Goal: Task Accomplishment & Management: Manage account settings

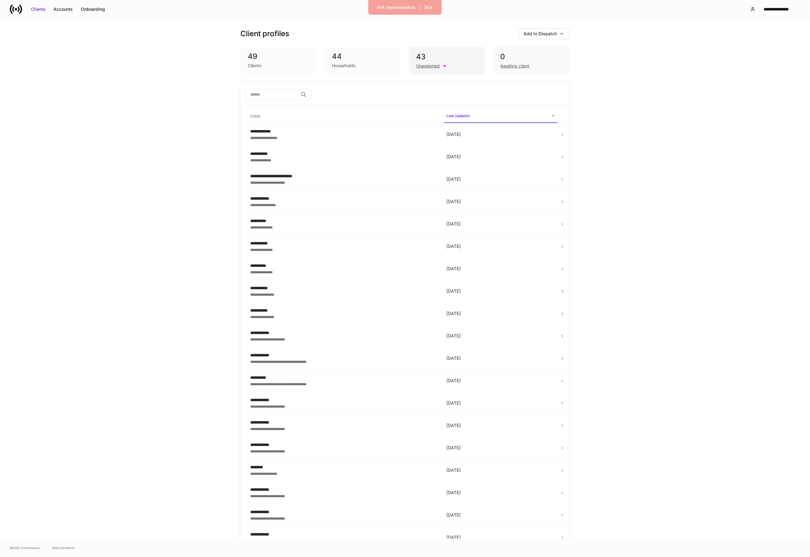
click at [421, 66] on div "Unassigned" at bounding box center [428, 66] width 24 height 6
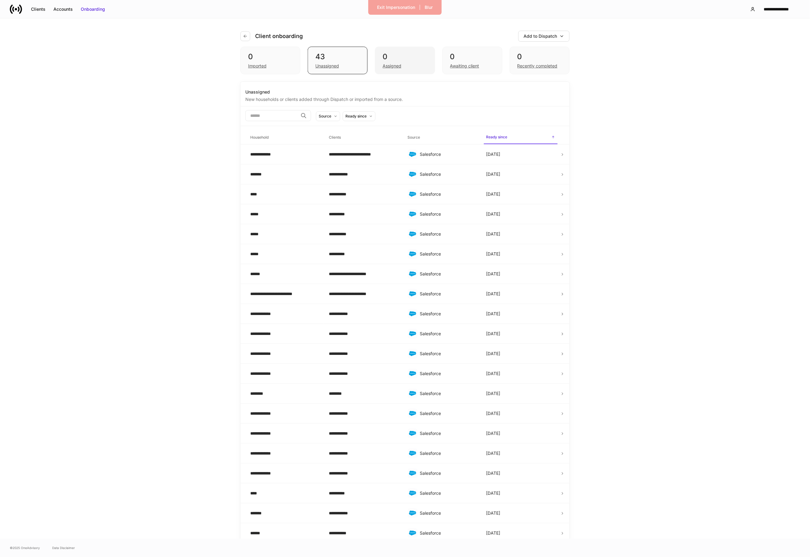
click at [418, 65] on div "Assigned" at bounding box center [404, 65] width 44 height 7
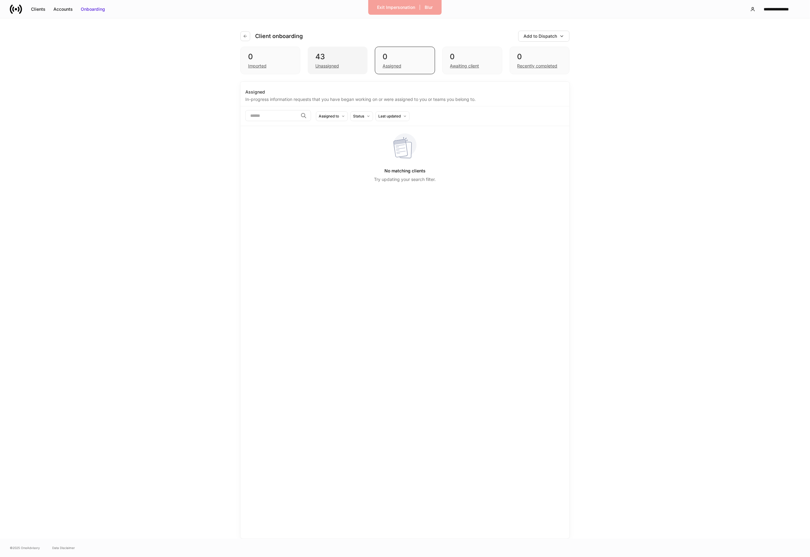
click at [350, 63] on div "Unassigned" at bounding box center [337, 65] width 44 height 7
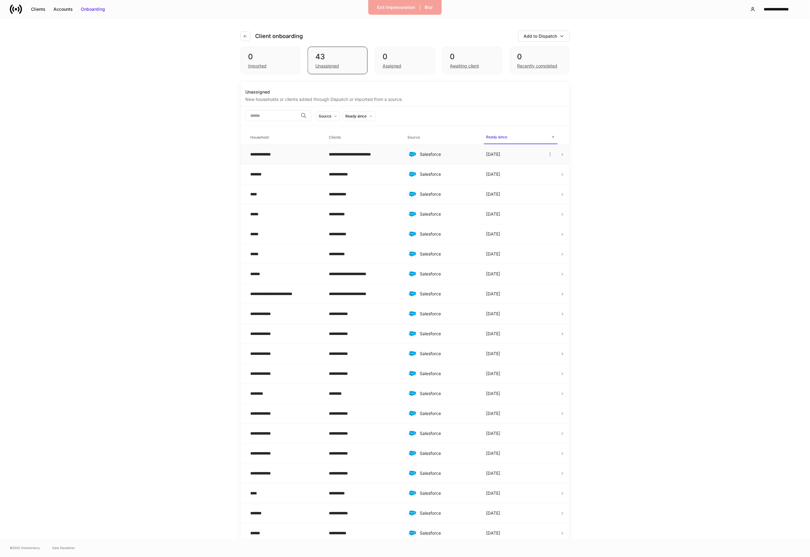
click at [302, 157] on div "**********" at bounding box center [284, 154] width 69 height 6
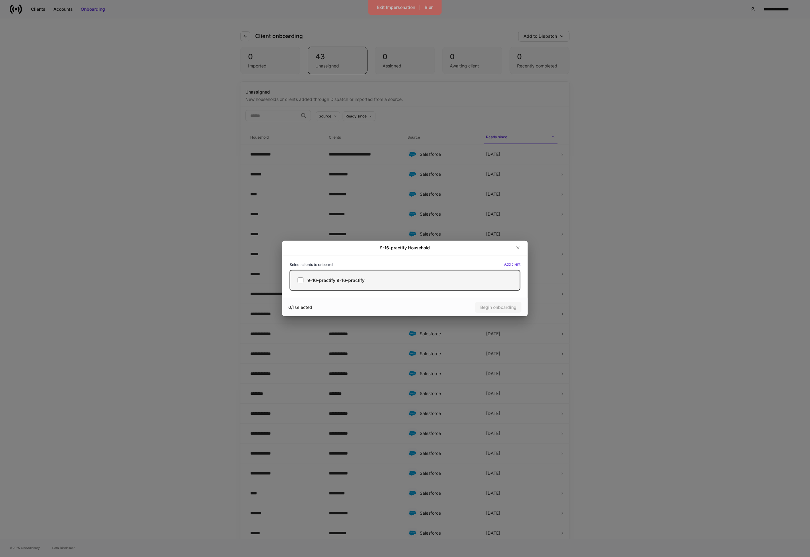
click at [337, 271] on label "9-16-practify 9-16-practify" at bounding box center [404, 280] width 231 height 21
click at [489, 308] on div "Begin onboarding" at bounding box center [498, 307] width 36 height 6
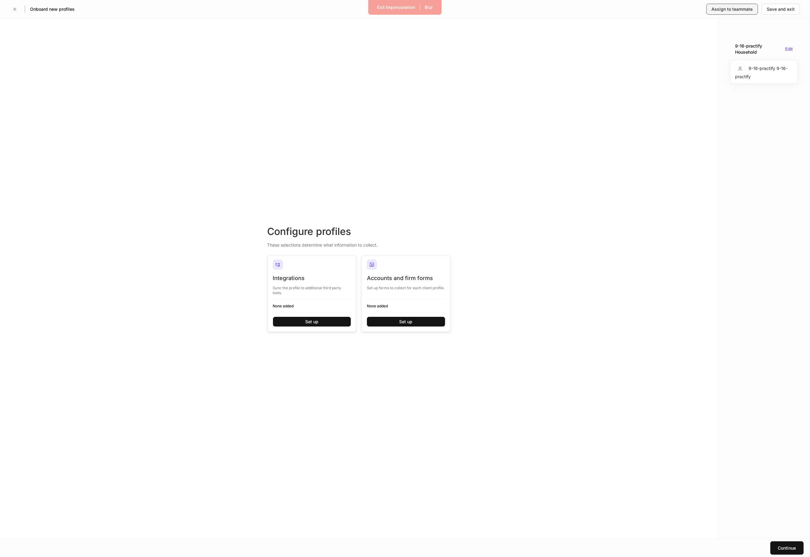
click at [727, 14] on button "Assign to teammate" at bounding box center [732, 9] width 52 height 11
click at [296, 316] on div "Integrations Sync the profile to additional third party tools. None added Set up" at bounding box center [312, 303] width 78 height 57
click at [296, 320] on button "Set up" at bounding box center [312, 322] width 78 height 10
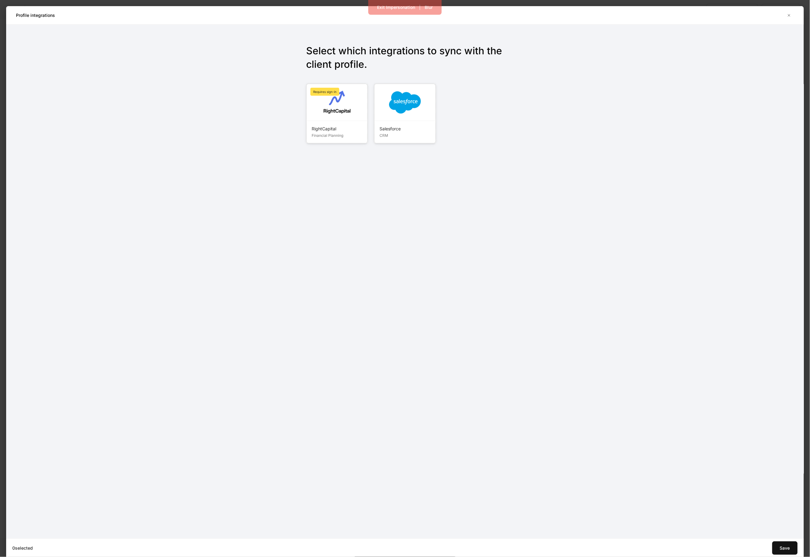
click at [341, 123] on div "RightCapital Financial Planning" at bounding box center [337, 132] width 60 height 22
click at [367, 123] on div "RightCapital Financial Planning" at bounding box center [337, 134] width 60 height 26
click at [398, 121] on div "Salesforce CRM" at bounding box center [404, 132] width 60 height 22
click at [343, 121] on div "RightCapital Financial Planning" at bounding box center [337, 132] width 60 height 22
click at [801, 551] on div "2 selected RightCapital, Salesforce Save" at bounding box center [404, 548] width 797 height 18
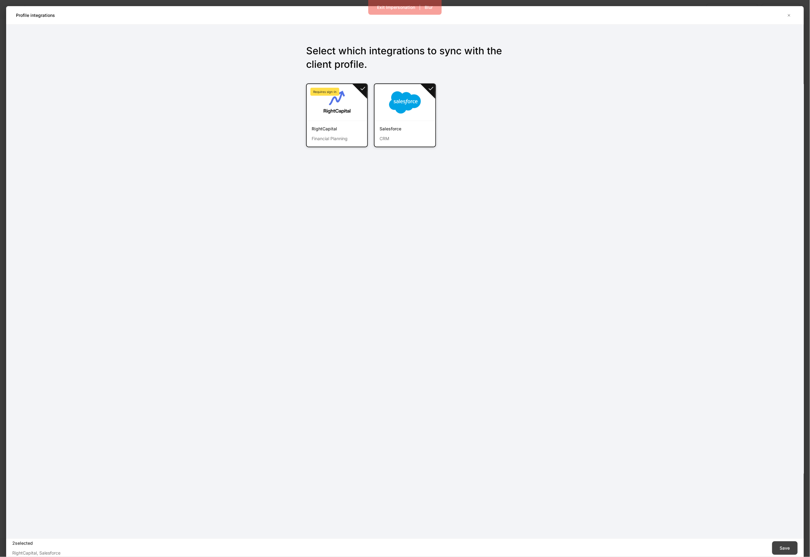
click at [782, 547] on div "Save" at bounding box center [784, 548] width 10 height 6
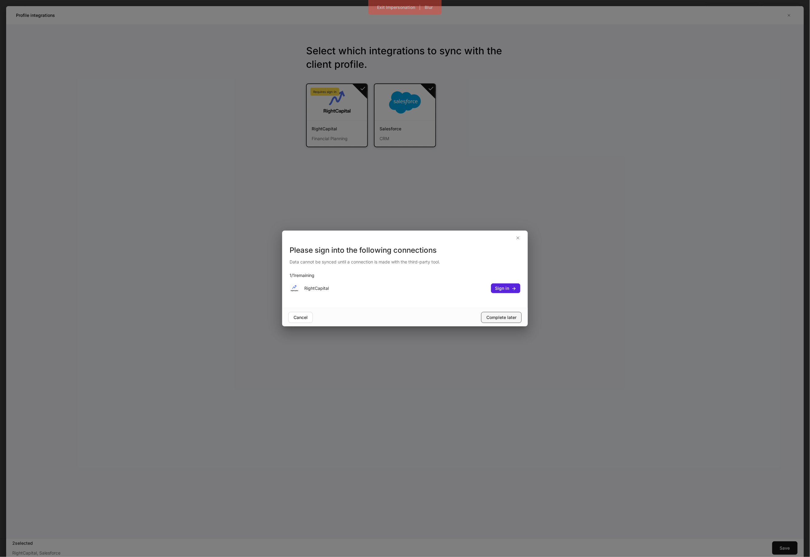
click at [511, 315] on div "Complete later" at bounding box center [501, 318] width 30 height 6
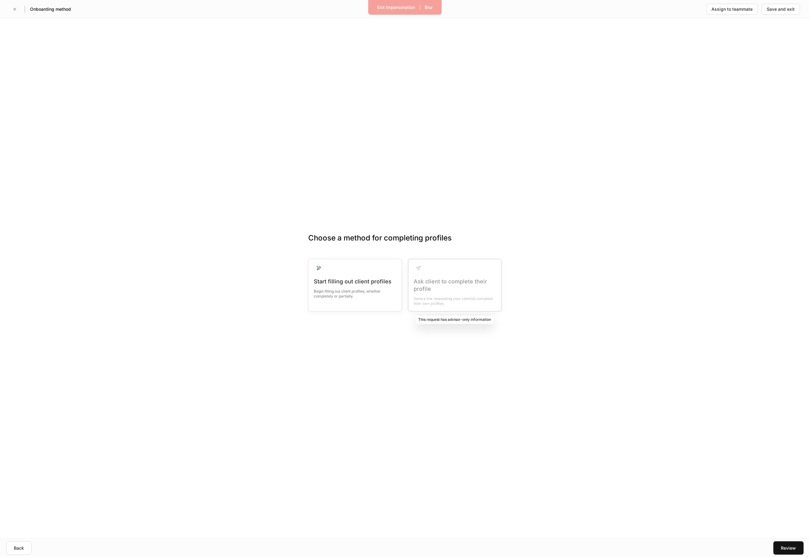
click at [458, 285] on div at bounding box center [454, 286] width 92 height 52
click at [722, 14] on button "Assign to teammate" at bounding box center [732, 9] width 52 height 11
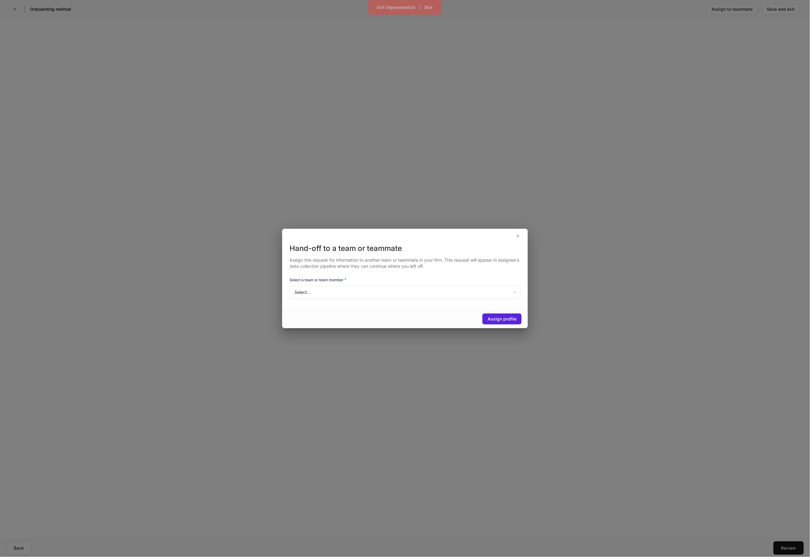
click at [414, 293] on body "Exit Impersonation | Blur Onboarding method Assign to teammate Save and exit Ch…" at bounding box center [405, 278] width 810 height 557
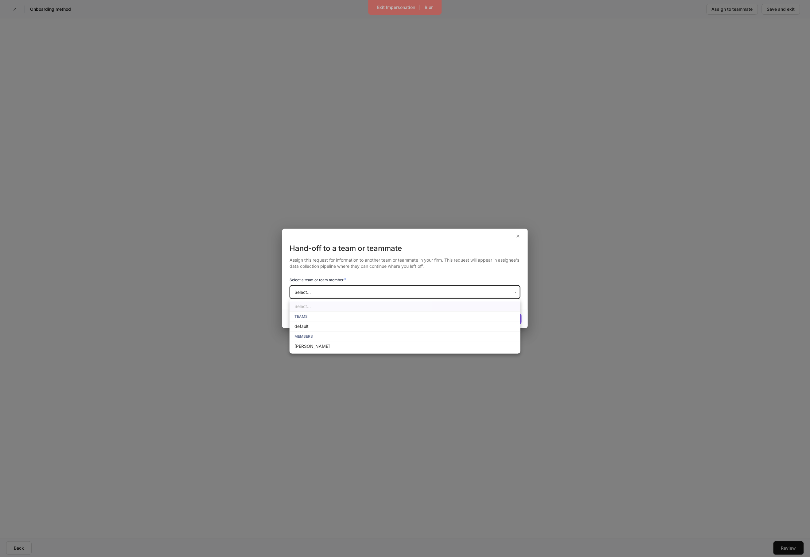
click at [238, 139] on div at bounding box center [405, 278] width 810 height 557
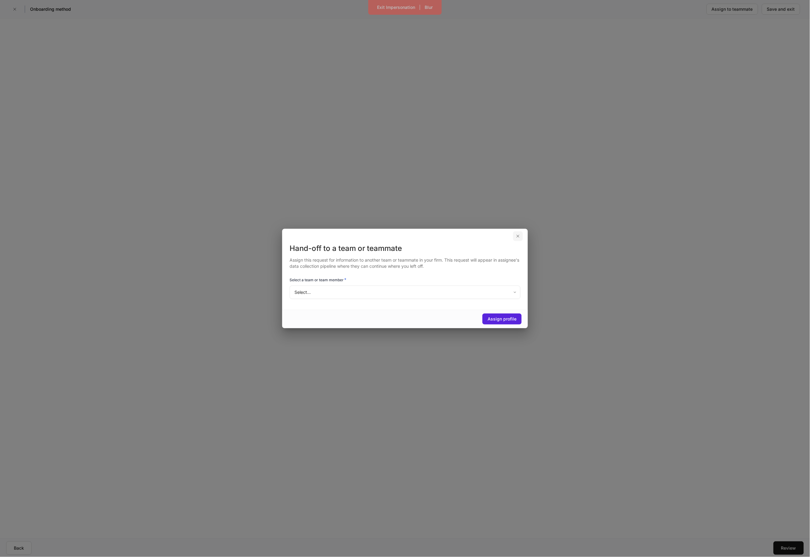
click at [516, 238] on icon "button" at bounding box center [517, 236] width 5 height 5
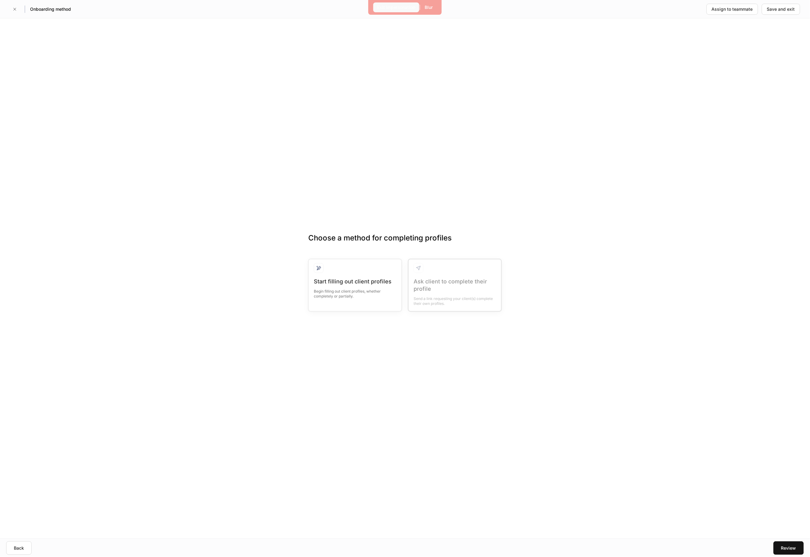
click at [389, 11] on button "Exit Impersonation" at bounding box center [396, 7] width 46 height 10
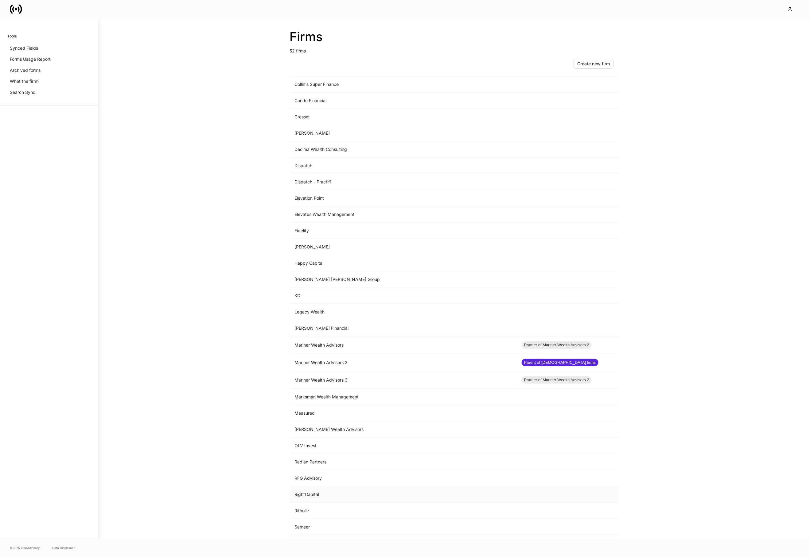
scroll to position [238, 0]
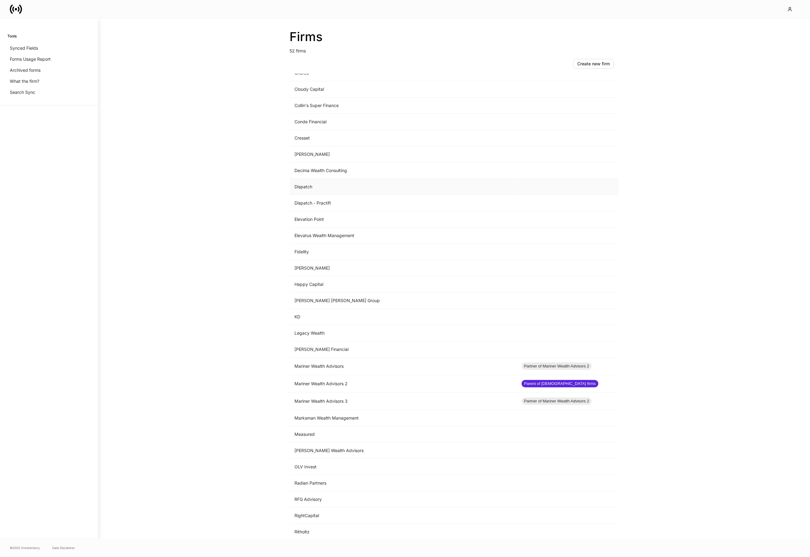
click at [325, 189] on td "Dispatch" at bounding box center [402, 187] width 227 height 16
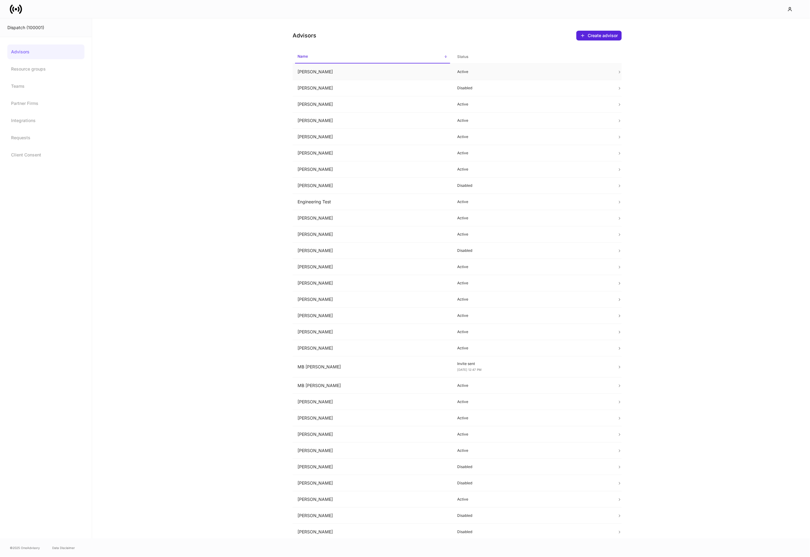
click at [345, 75] on td "[PERSON_NAME]" at bounding box center [372, 72] width 160 height 16
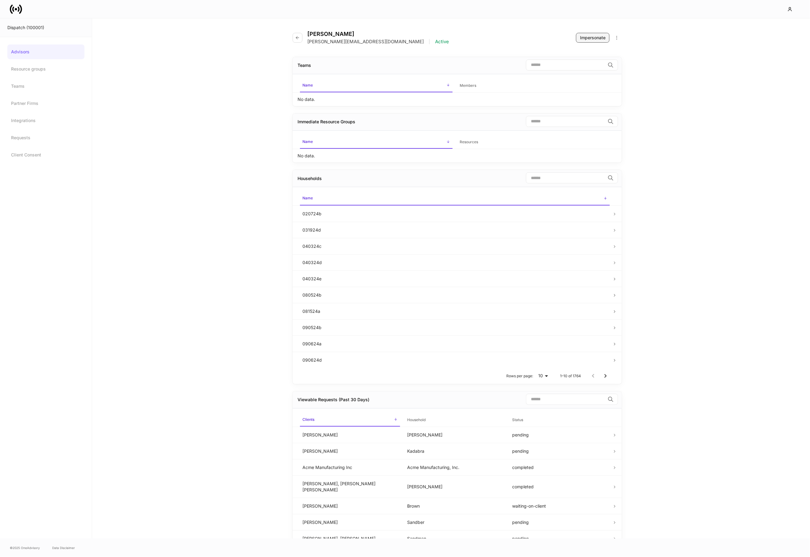
click at [598, 36] on div "Impersonate" at bounding box center [592, 38] width 25 height 6
click at [293, 37] on button "button" at bounding box center [297, 38] width 10 height 10
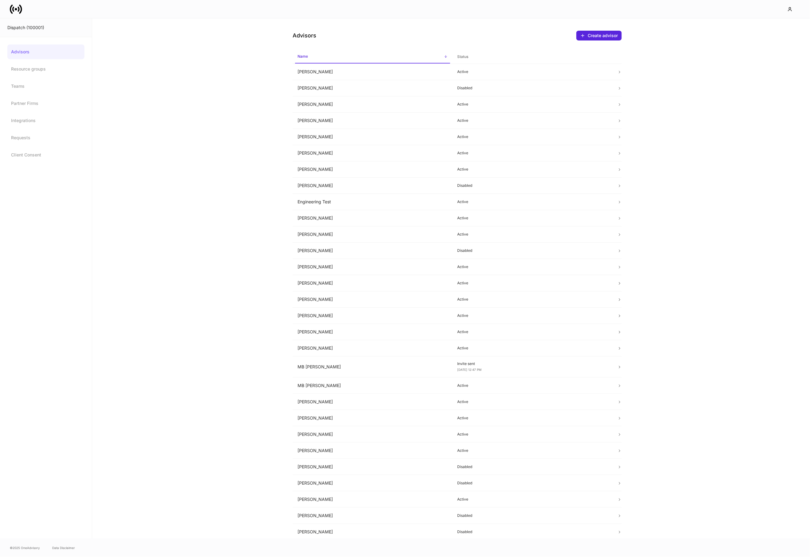
click at [22, 10] on link at bounding box center [18, 9] width 17 height 12
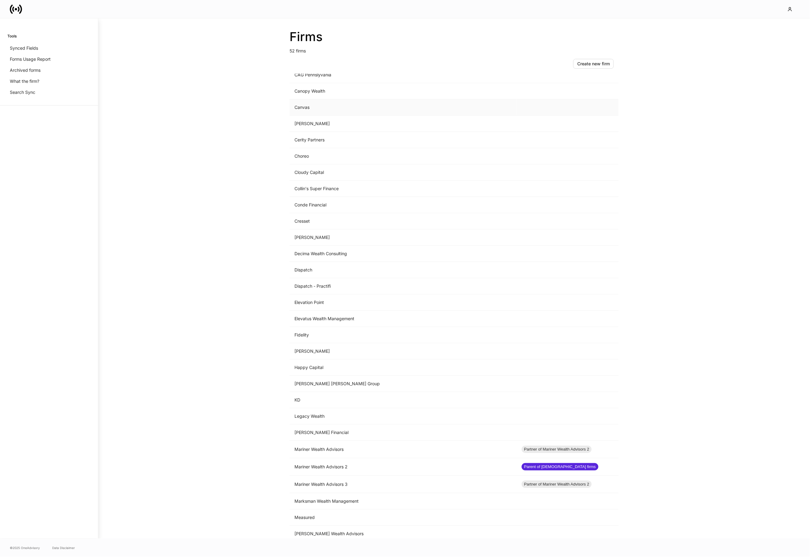
scroll to position [176, 0]
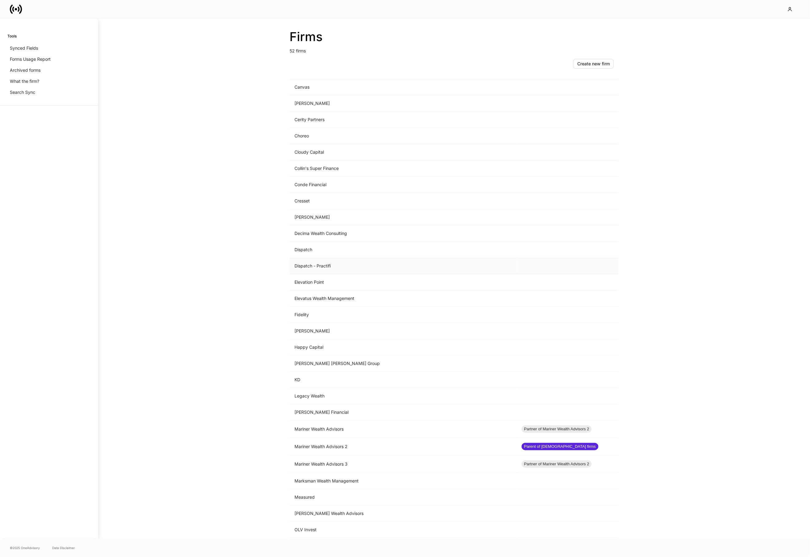
click at [333, 261] on td "Dispatch - Practifi" at bounding box center [402, 266] width 227 height 16
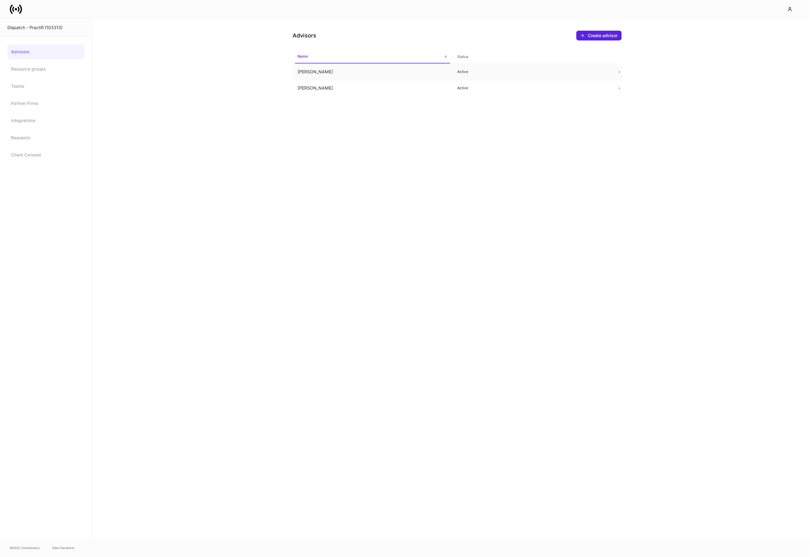
click at [305, 73] on td "[PERSON_NAME]" at bounding box center [372, 72] width 160 height 16
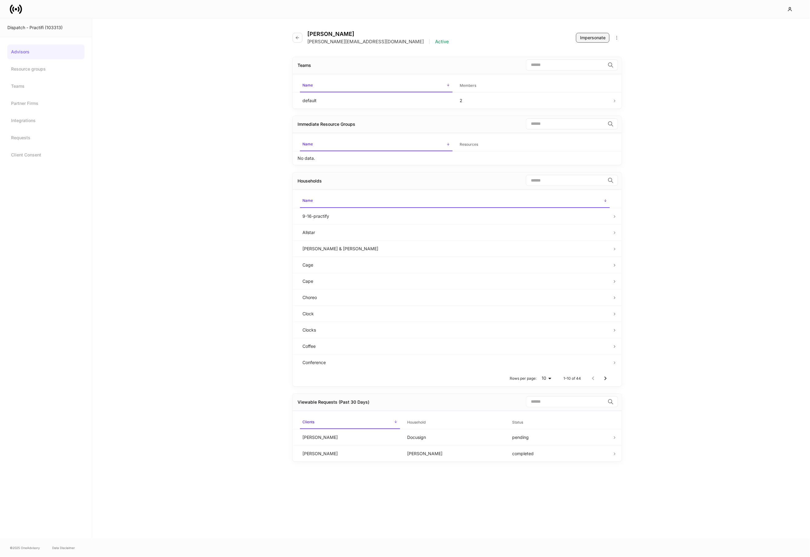
click at [581, 37] on div "Impersonate" at bounding box center [592, 38] width 25 height 6
